Goal: Navigation & Orientation: Find specific page/section

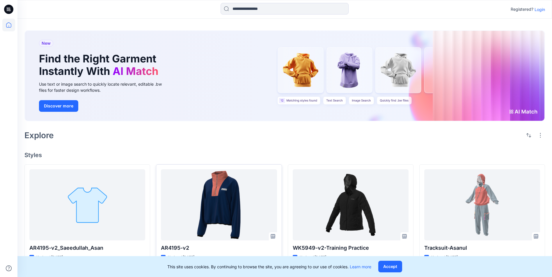
scroll to position [29, 0]
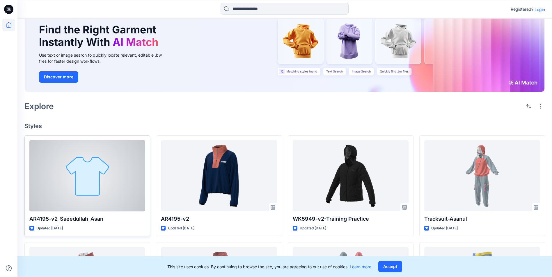
click at [82, 172] on div at bounding box center [87, 175] width 116 height 71
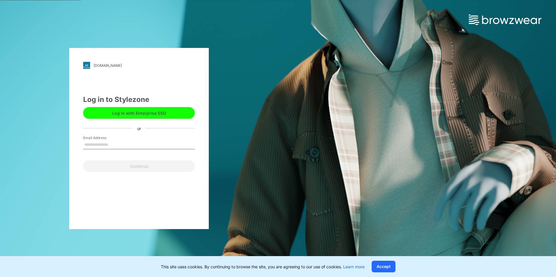
click at [98, 147] on input "Email Address" at bounding box center [139, 145] width 112 height 9
type input "**********"
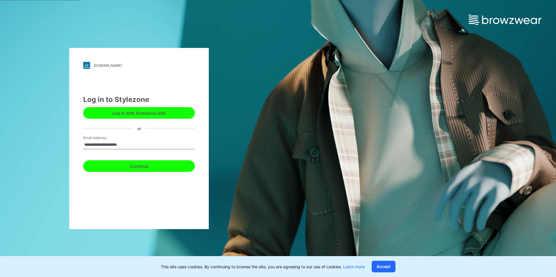
click at [138, 167] on button "Continue" at bounding box center [139, 166] width 112 height 12
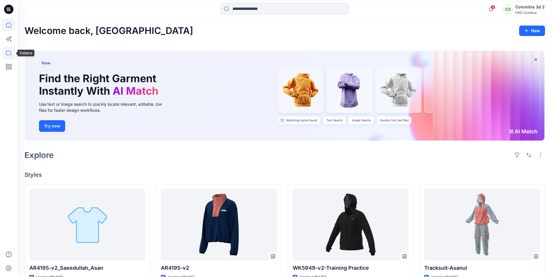
click at [8, 53] on icon at bounding box center [8, 53] width 13 height 13
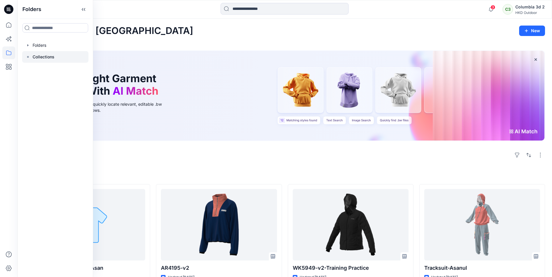
click at [37, 59] on p "Collections" at bounding box center [44, 56] width 22 height 7
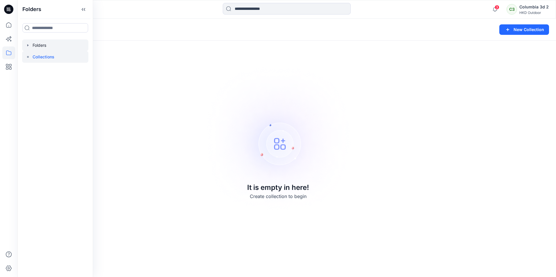
click at [50, 47] on div at bounding box center [55, 46] width 66 height 12
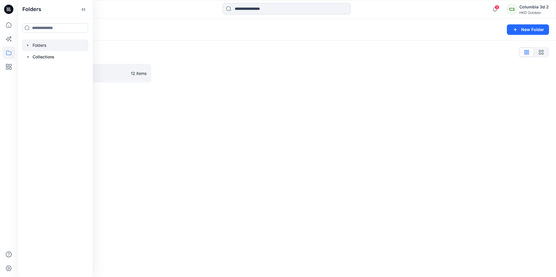
click at [187, 96] on div "Folders New Folder Folders List Onboarding_Practice 12 items" at bounding box center [286, 148] width 538 height 259
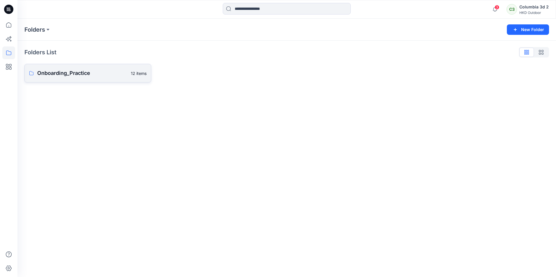
click at [82, 73] on p "Onboarding_Practice" at bounding box center [82, 73] width 90 height 8
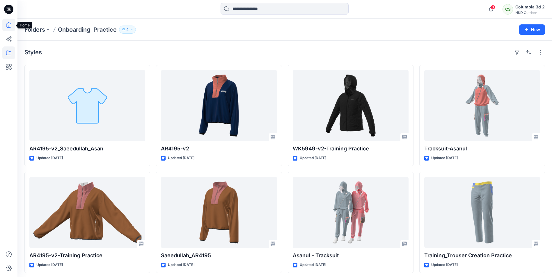
click at [12, 24] on icon at bounding box center [8, 25] width 13 height 13
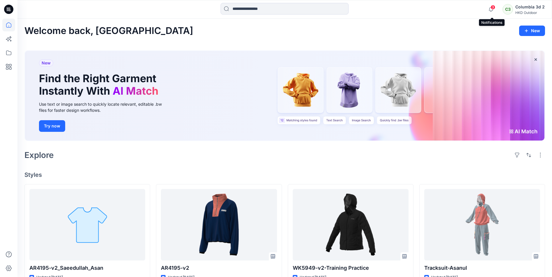
click at [492, 8] on span "3" at bounding box center [492, 7] width 5 height 5
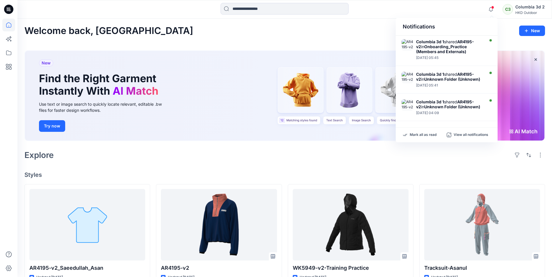
click at [430, 176] on h4 "Styles" at bounding box center [284, 175] width 520 height 7
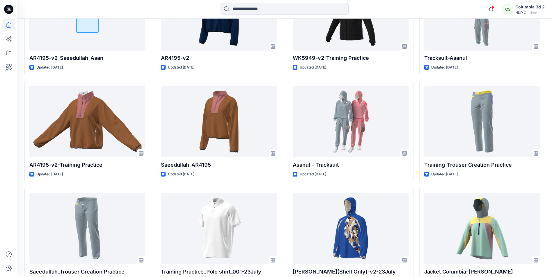
scroll to position [229, 0]
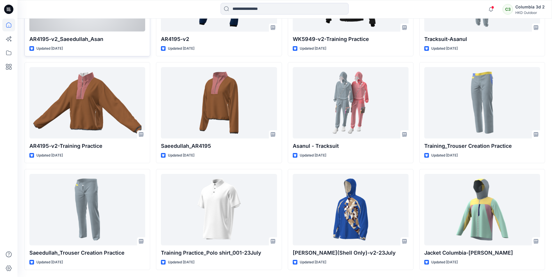
click at [80, 39] on p "AR4195-v2_Saeedullah_Asan" at bounding box center [87, 39] width 116 height 8
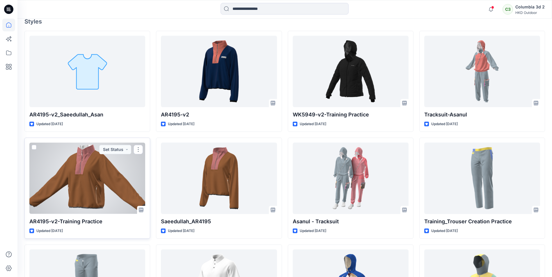
scroll to position [142, 0]
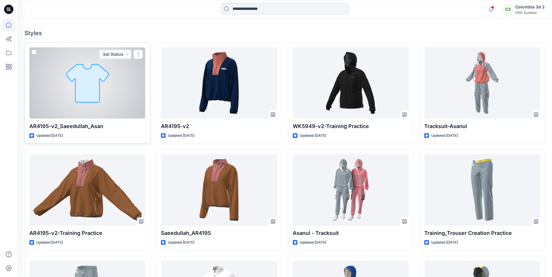
click at [87, 78] on div at bounding box center [87, 82] width 116 height 71
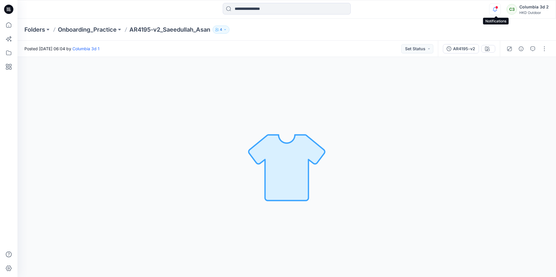
click at [498, 9] on icon "button" at bounding box center [494, 9] width 11 height 12
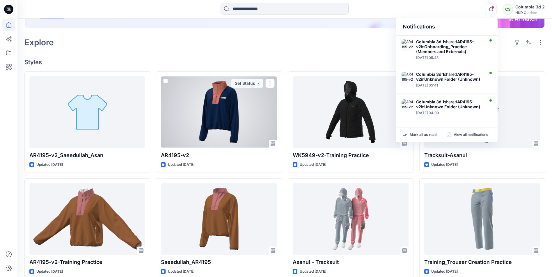
scroll to position [84, 0]
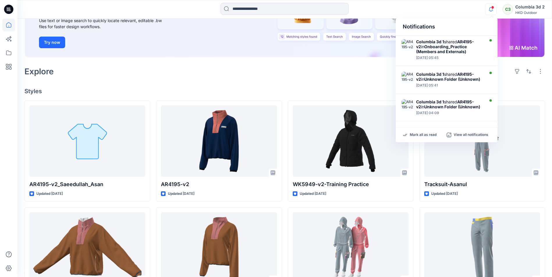
click at [217, 74] on div "Explore" at bounding box center [284, 72] width 520 height 14
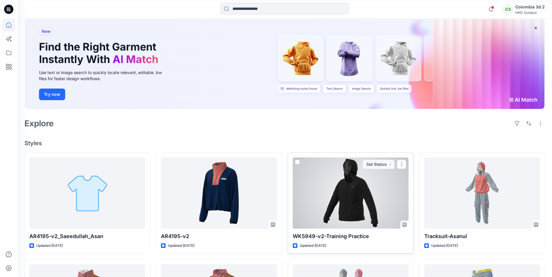
scroll to position [26, 0]
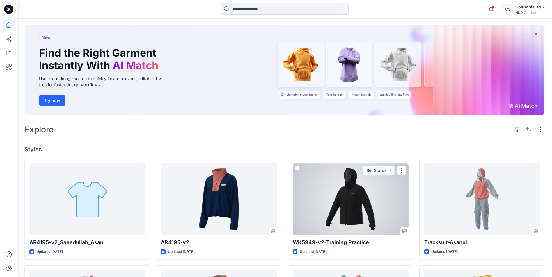
click at [356, 208] on div at bounding box center [350, 199] width 116 height 71
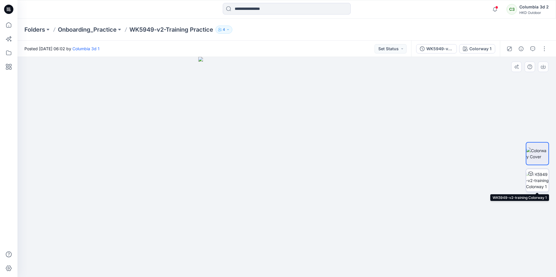
click at [540, 180] on img at bounding box center [537, 181] width 23 height 18
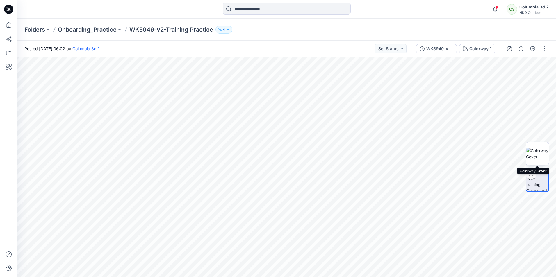
click at [530, 148] on img at bounding box center [537, 154] width 23 height 12
drag, startPoint x: 407, startPoint y: 165, endPoint x: 389, endPoint y: 169, distance: 18.5
click at [415, 172] on div at bounding box center [286, 167] width 538 height 220
click at [197, 111] on div at bounding box center [286, 167] width 538 height 220
click at [224, 27] on p "4" at bounding box center [224, 29] width 2 height 6
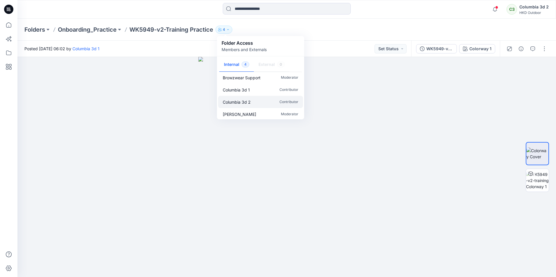
scroll to position [5, 0]
click at [162, 129] on div at bounding box center [286, 167] width 538 height 220
